Goal: Information Seeking & Learning: Learn about a topic

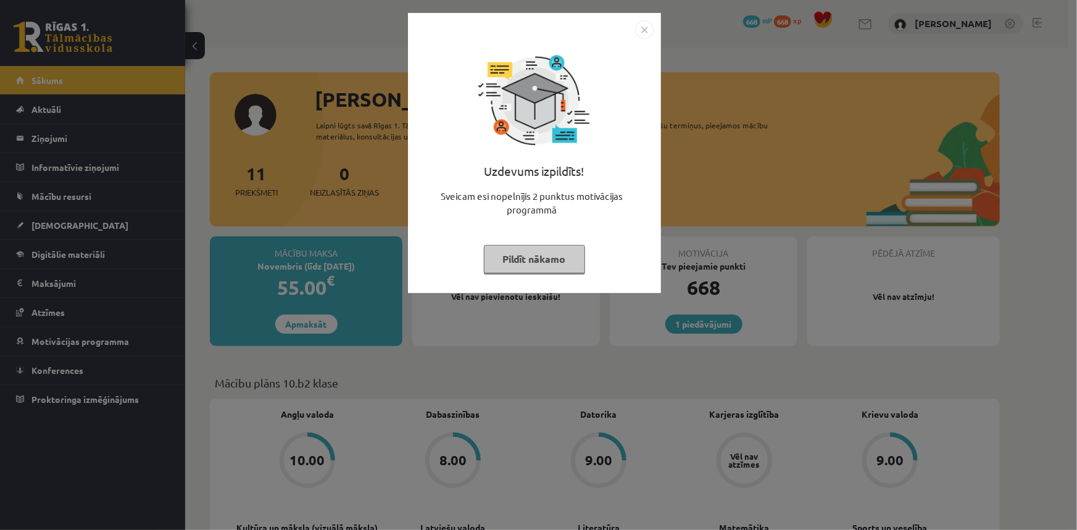
click at [636, 31] on img "Close" at bounding box center [644, 29] width 19 height 19
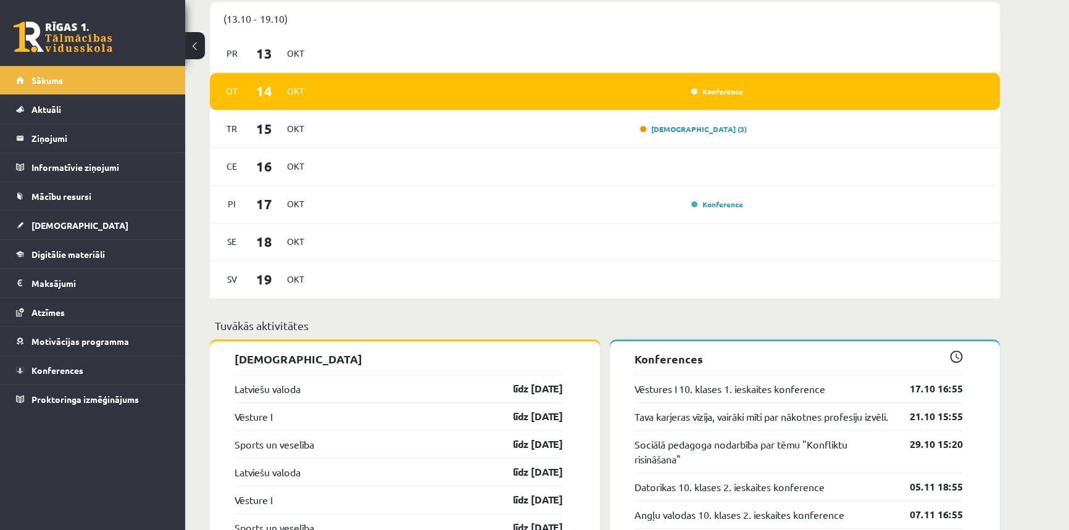
scroll to position [617, 0]
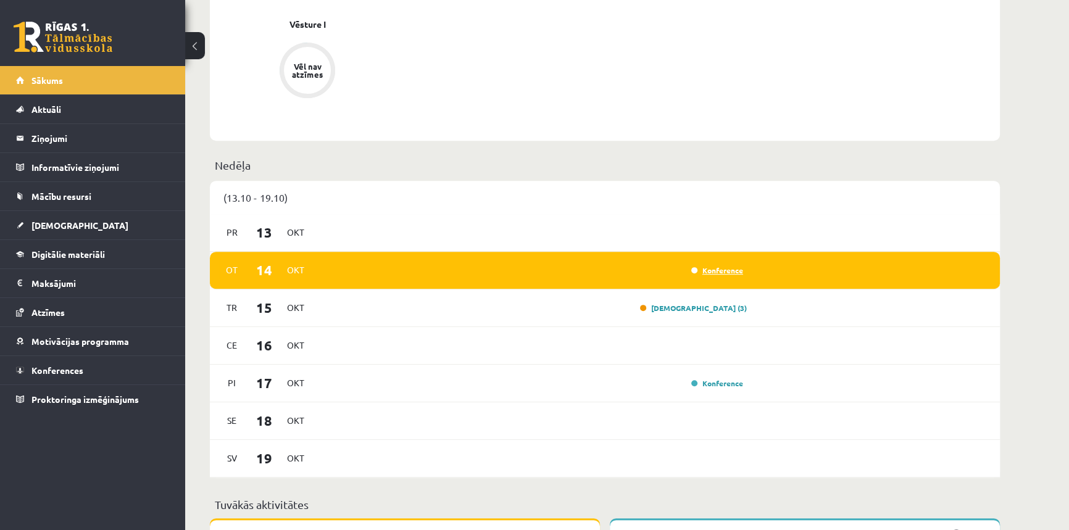
click at [733, 271] on link "Konference" at bounding box center [717, 270] width 52 height 10
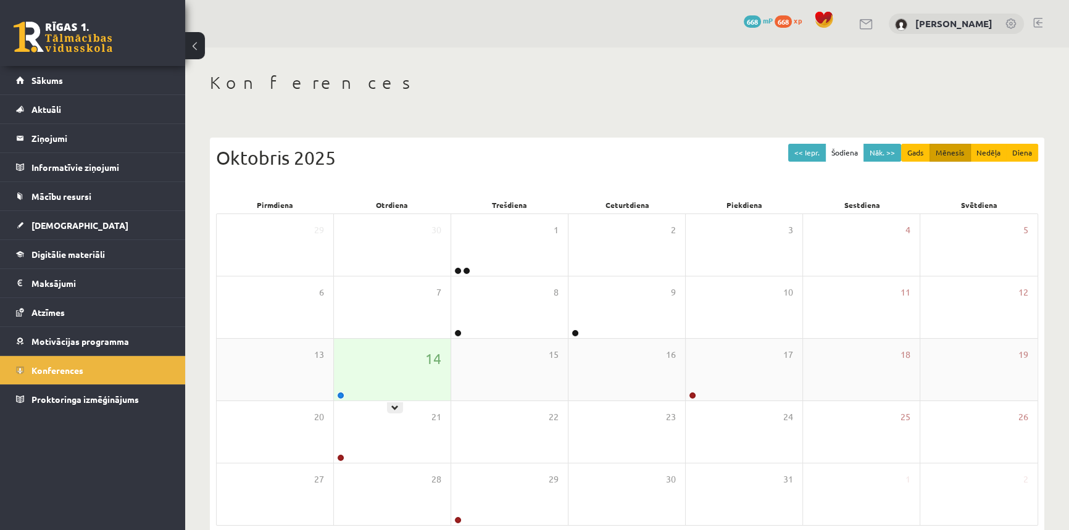
click at [404, 368] on div "14" at bounding box center [392, 370] width 117 height 62
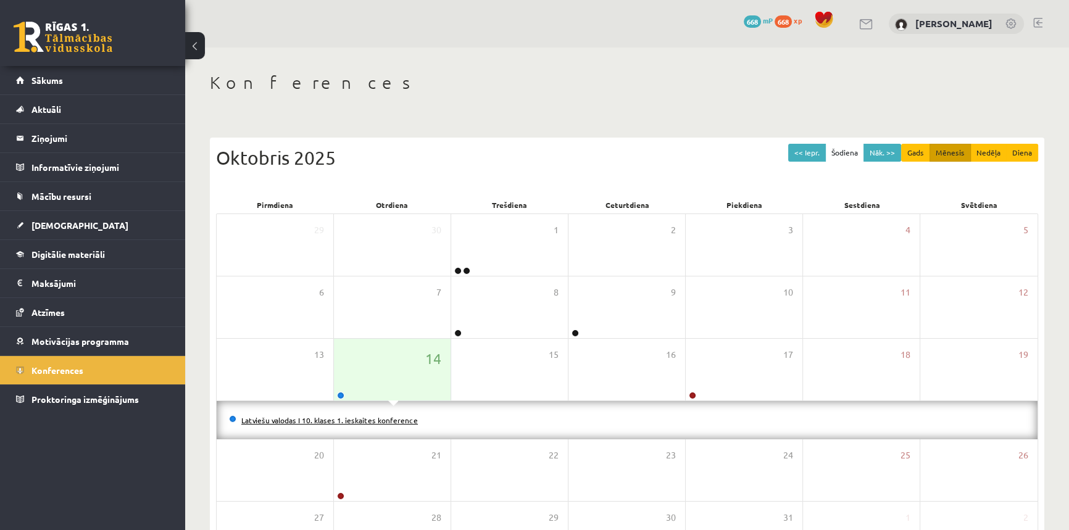
click at [353, 420] on link "Latviešu valodas I 10. klases 1. ieskaites konference" at bounding box center [329, 420] width 176 height 10
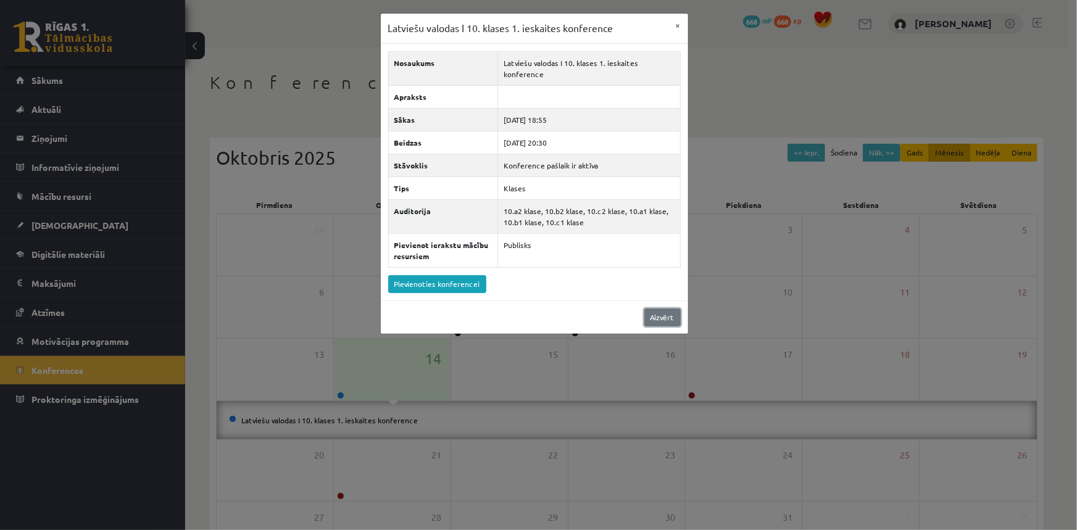
click at [657, 320] on link "Aizvērt" at bounding box center [662, 318] width 36 height 18
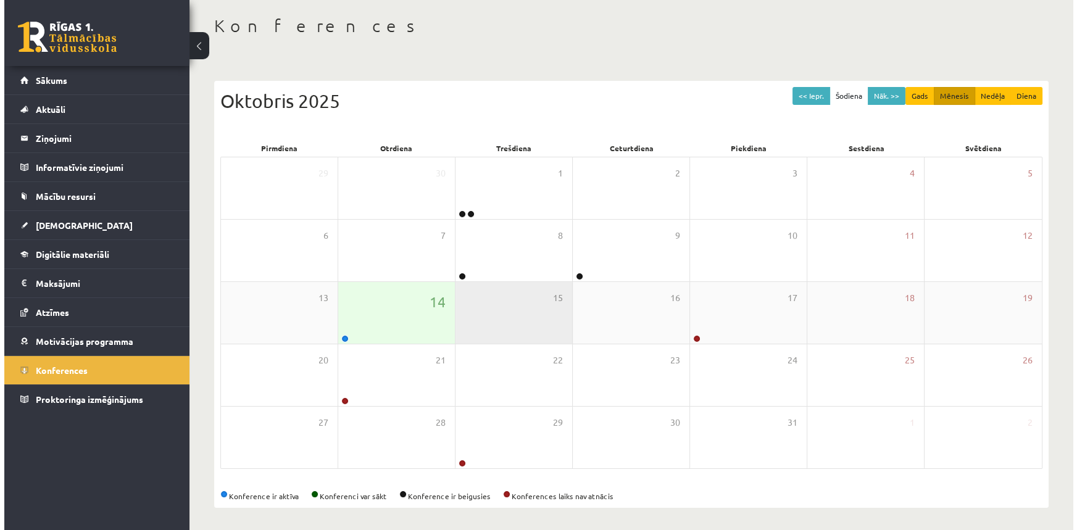
scroll to position [59, 0]
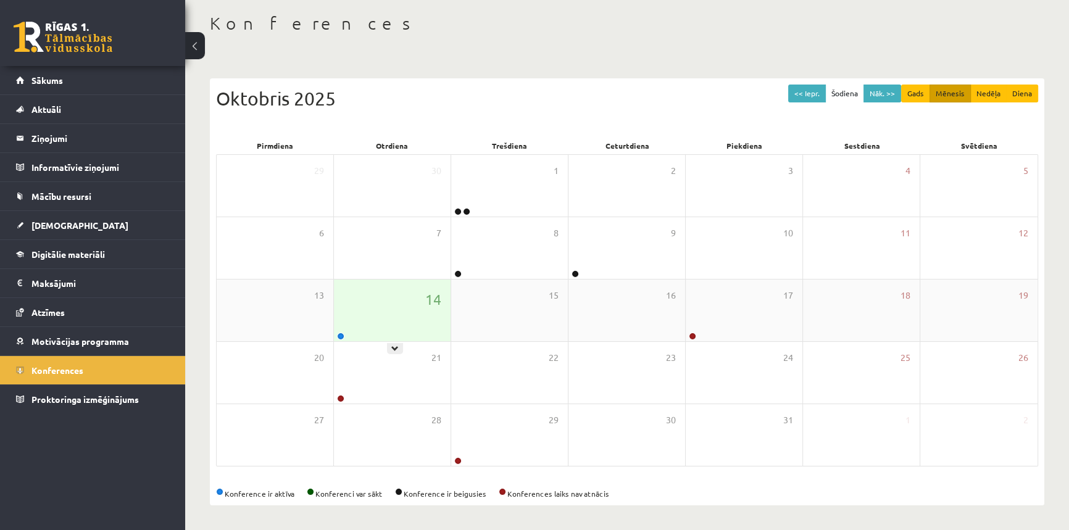
click at [411, 325] on div "14" at bounding box center [392, 311] width 117 height 62
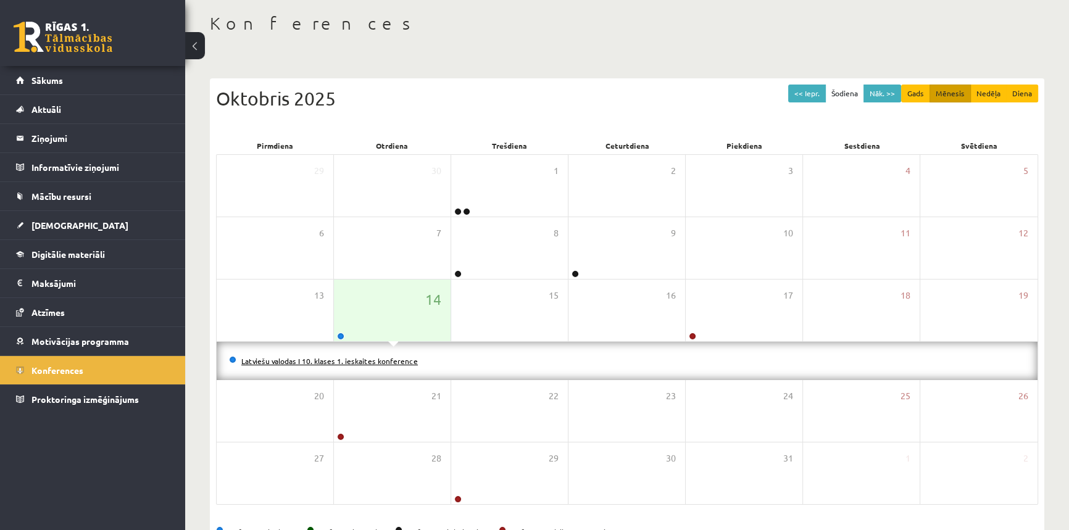
click at [407, 360] on link "Latviešu valodas I 10. klases 1. ieskaites konference" at bounding box center [329, 361] width 176 height 10
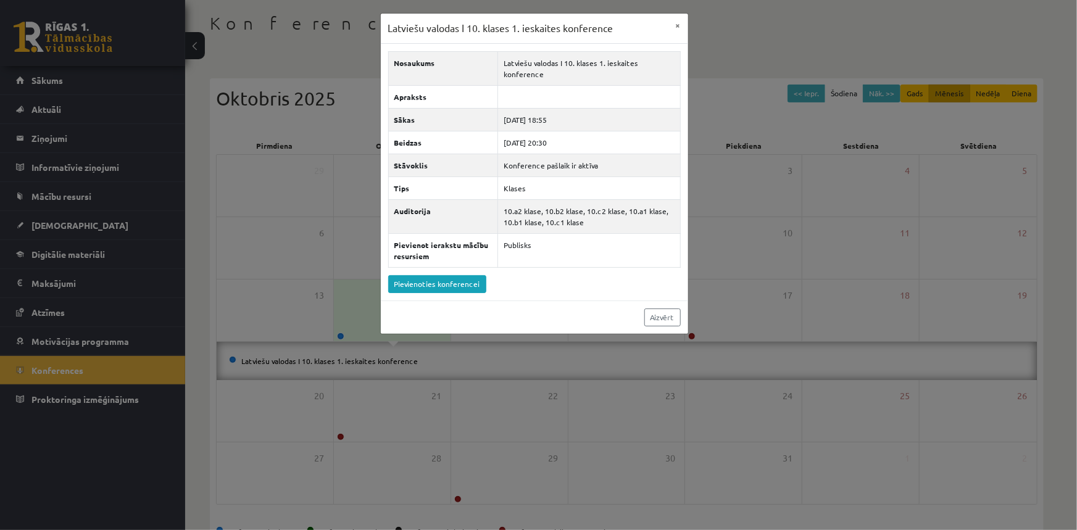
click at [222, 199] on div "Latviešu valodas I 10. klases 1. ieskaites konference × Nosaukums Latviešu valo…" at bounding box center [538, 265] width 1077 height 530
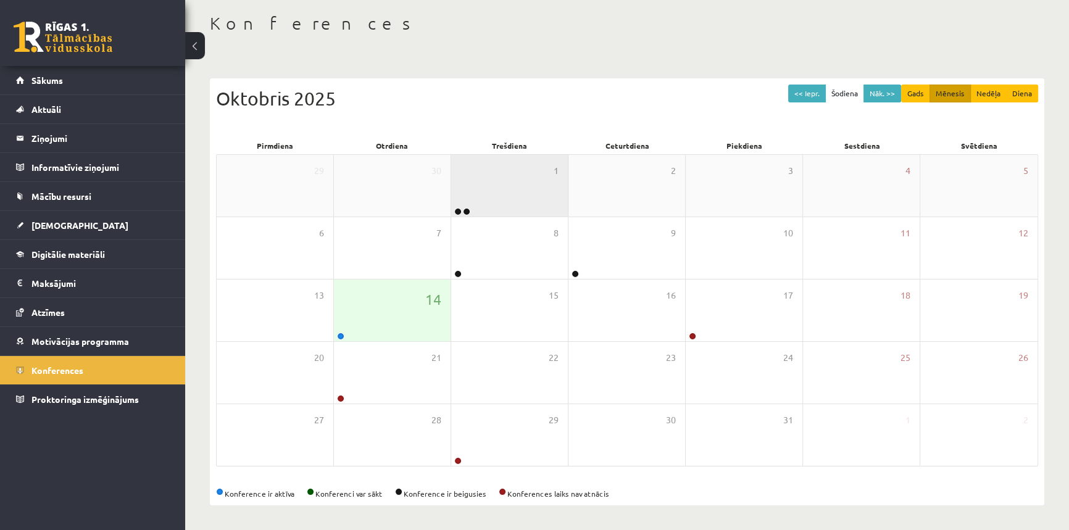
click at [484, 199] on div "1" at bounding box center [509, 186] width 117 height 62
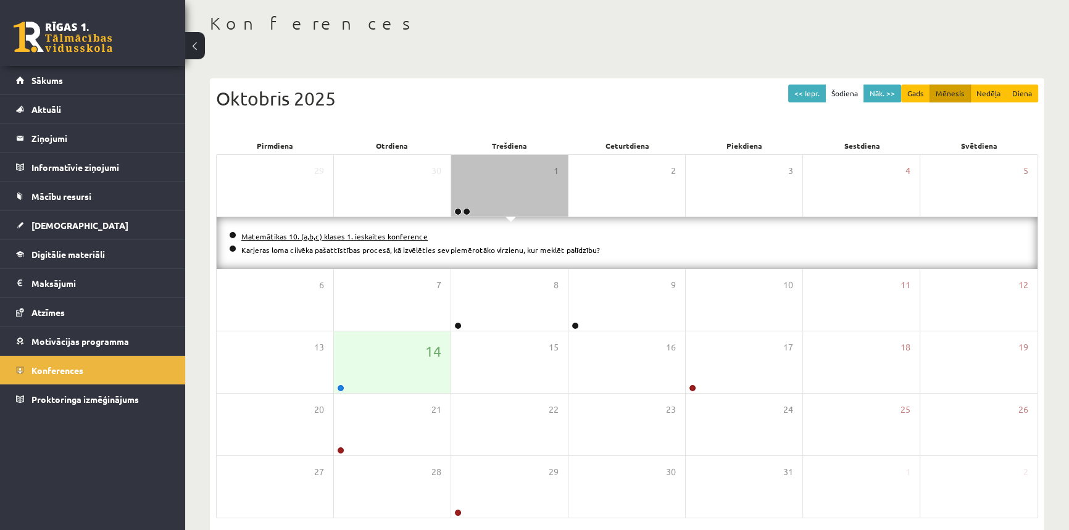
click at [375, 234] on link "Matemātikas 10. (a,b,c) klases 1. ieskaites konference" at bounding box center [334, 236] width 186 height 10
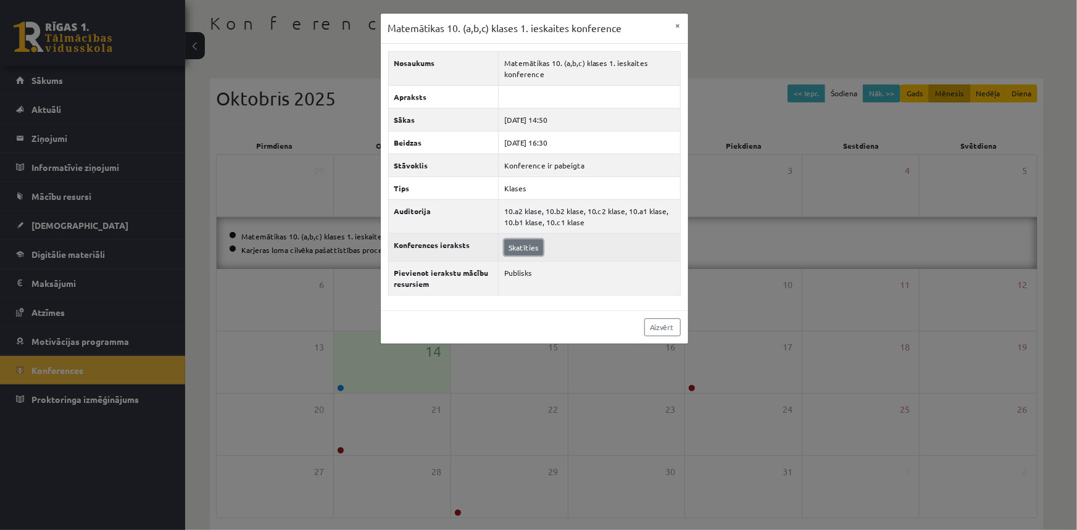
click at [523, 241] on link "Skatīties" at bounding box center [523, 247] width 39 height 16
